Goal: Task Accomplishment & Management: Use online tool/utility

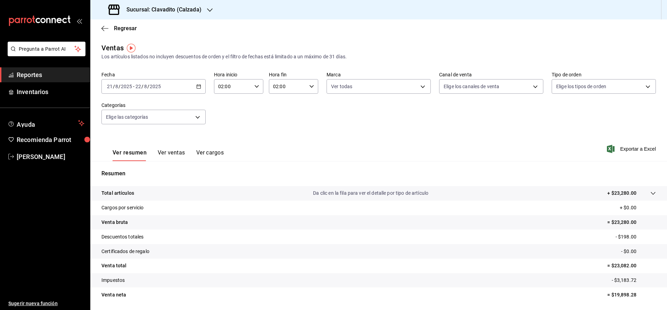
click at [146, 10] on h3 "Sucursal: Clavadito (Calzada)" at bounding box center [161, 10] width 81 height 8
click at [106, 30] on span "Cuerno (Calzada)" at bounding box center [115, 29] width 39 height 7
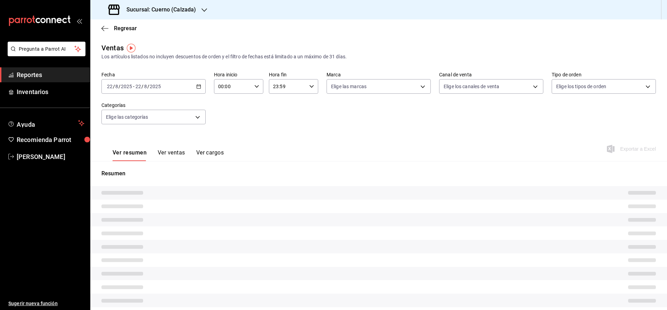
type input "02:00"
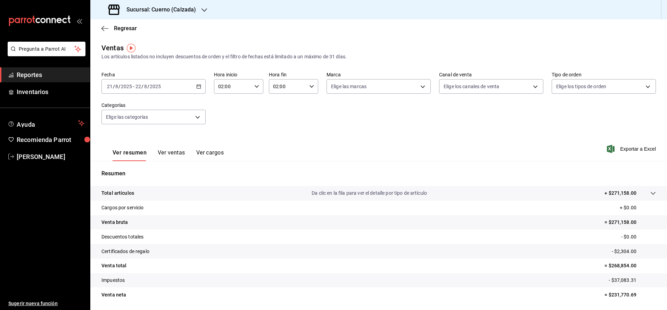
click at [196, 87] on div "[DATE] [DATE] - [DATE] [DATE]" at bounding box center [153, 86] width 104 height 15
click at [147, 166] on li "Rango de fechas" at bounding box center [134, 170] width 65 height 16
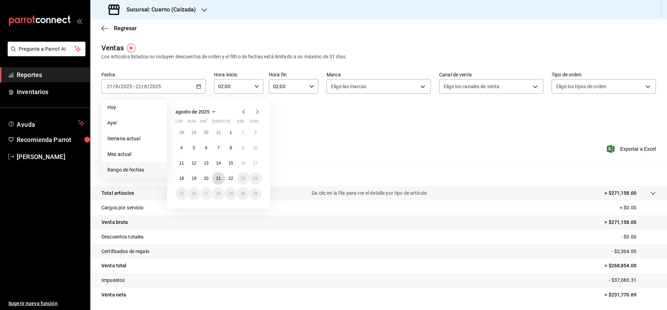
click at [218, 177] on abbr "21" at bounding box center [218, 178] width 5 height 5
click at [227, 176] on button "22" at bounding box center [231, 178] width 12 height 12
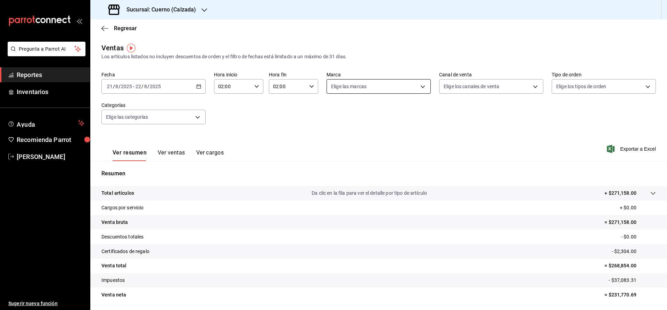
click at [369, 86] on body "Pregunta a Parrot AI Reportes Inventarios Ayuda Recomienda Parrot [PERSON_NAME]…" at bounding box center [333, 155] width 667 height 310
click at [363, 137] on span "Cuerno - Calzada" at bounding box center [386, 136] width 82 height 7
type input "b7ae777b-2dfc-42e0-9650-6cefdf37a424"
checkbox input "true"
click at [457, 134] on div at bounding box center [333, 155] width 667 height 310
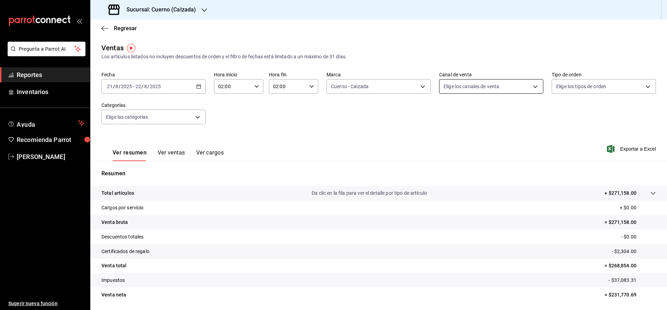
click at [469, 87] on body "Pregunta a Parrot AI Reportes Inventarios Ayuda Recomienda Parrot [PERSON_NAME]…" at bounding box center [333, 155] width 667 height 310
click at [481, 110] on li "Ver todos" at bounding box center [490, 112] width 103 height 20
type input "PARROT,UBER_EATS,RAPPI,DIDI_FOOD,ONLINE"
checkbox input "true"
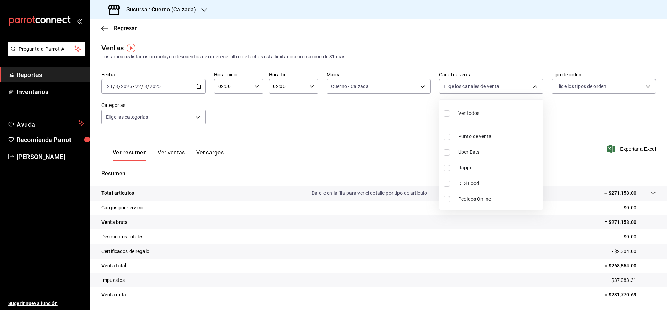
checkbox input "true"
click at [563, 111] on div at bounding box center [333, 155] width 667 height 310
